Goal: Download file/media

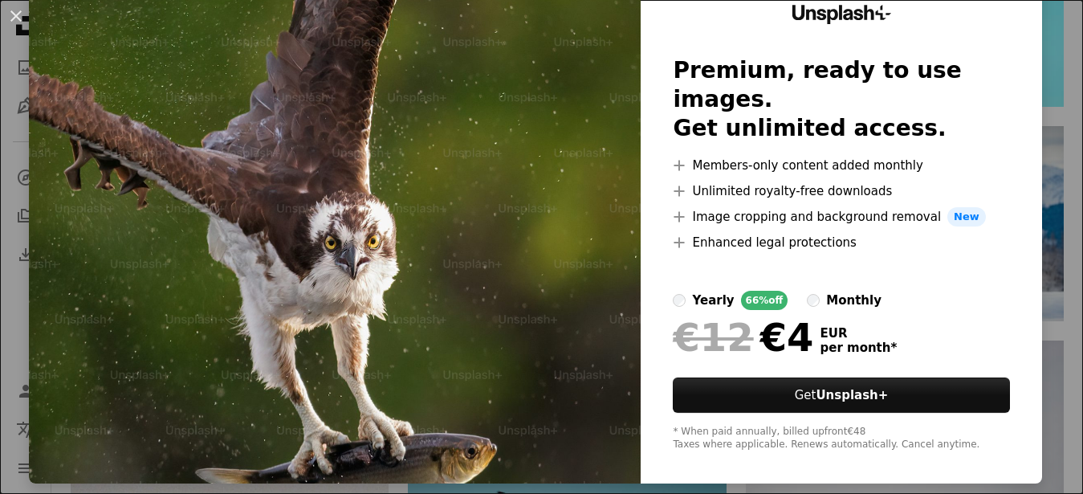
scroll to position [70, 0]
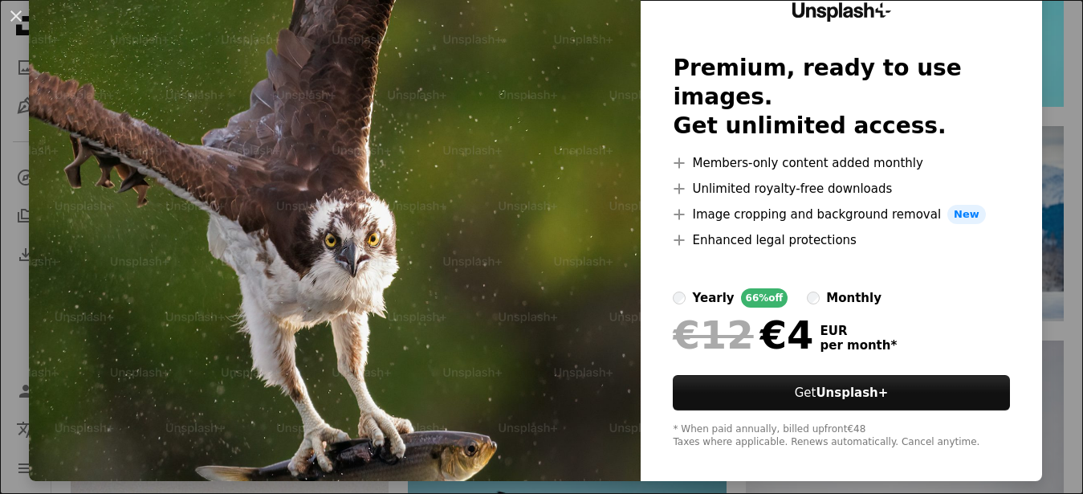
click at [452, 262] on img at bounding box center [335, 225] width 612 height 510
click at [20, 13] on button "An X shape" at bounding box center [15, 15] width 19 height 19
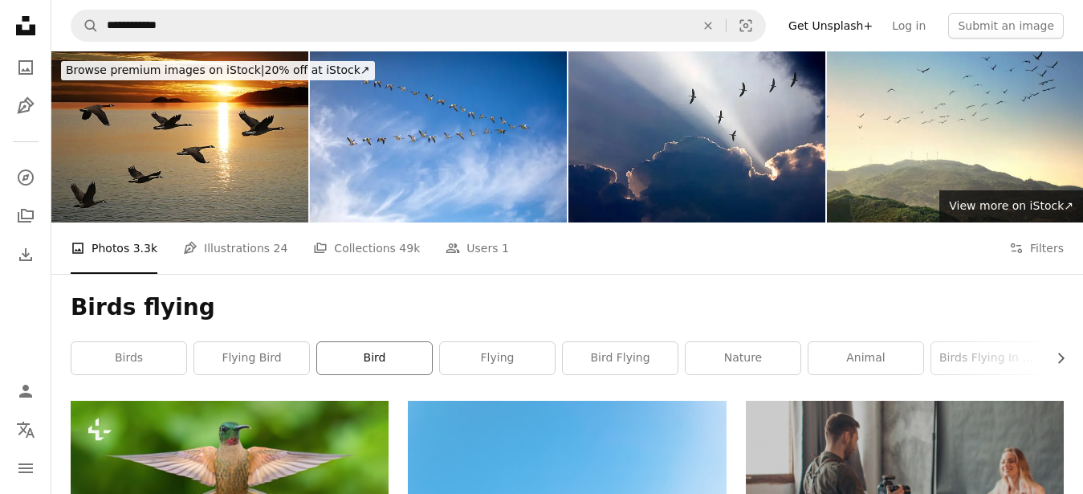
click at [385, 352] on link "bird" at bounding box center [374, 358] width 115 height 32
